Goal: Task Accomplishment & Management: Manage account settings

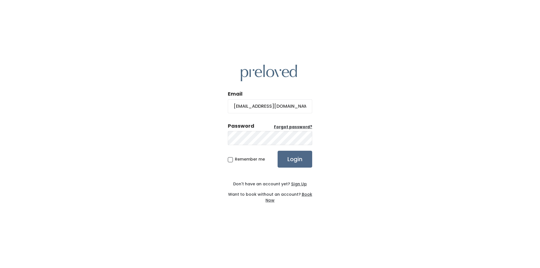
type input "feistybritches@gmail.com"
click at [235, 160] on span "Remember me" at bounding box center [250, 160] width 30 height 6
click at [235, 160] on input "Remember me" at bounding box center [237, 159] width 4 height 4
checkbox input "true"
click at [303, 158] on input "Login" at bounding box center [295, 159] width 35 height 17
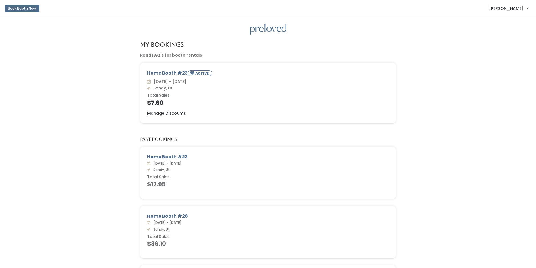
click at [514, 9] on span "Jackie Sweeden" at bounding box center [506, 8] width 34 height 6
click at [505, 49] on button "Logout" at bounding box center [508, 47] width 50 height 10
